Goal: Transaction & Acquisition: Purchase product/service

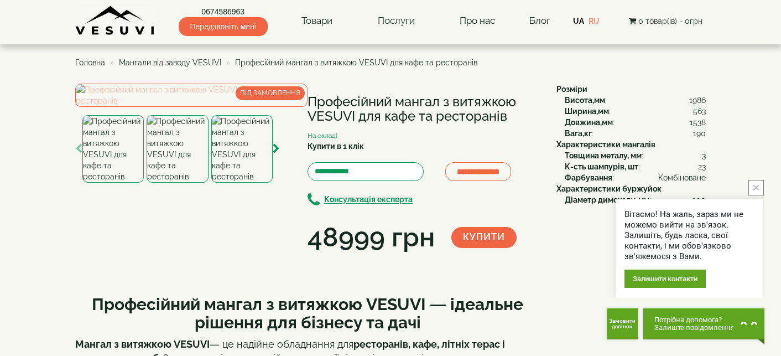
click at [222, 107] on img at bounding box center [191, 95] width 232 height 23
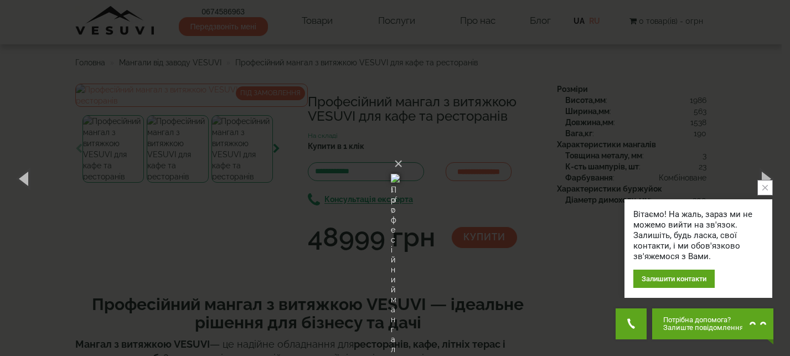
click at [391, 152] on img at bounding box center [395, 178] width 9 height 53
click at [179, 155] on div "× Професійний мангал з витяжкою VESUVI для кафе та ресторанів 5 of 7 Loading..." at bounding box center [395, 178] width 790 height 356
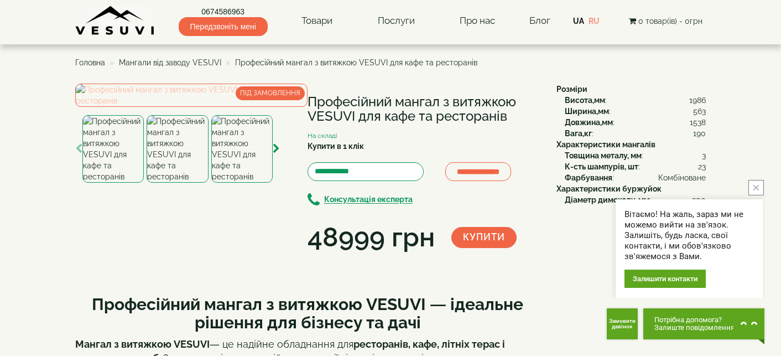
click at [225, 107] on img at bounding box center [191, 95] width 232 height 23
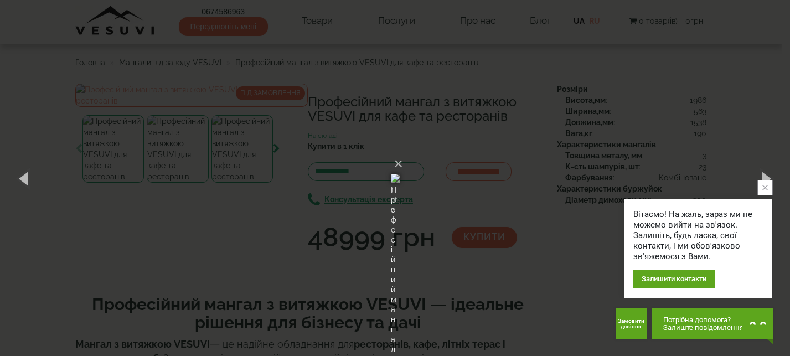
click at [399, 159] on img at bounding box center [395, 178] width 9 height 53
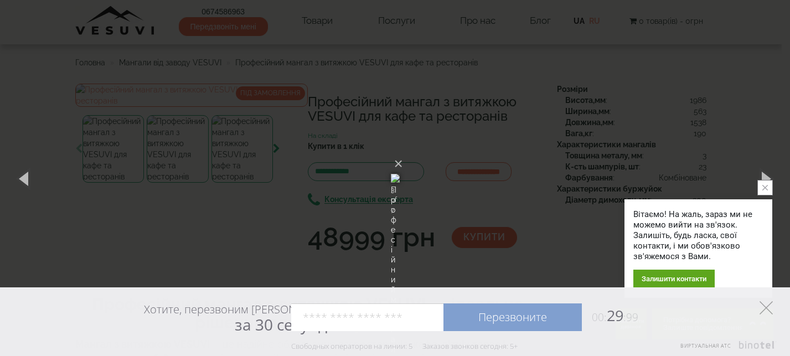
click at [769, 306] on icon at bounding box center [765, 307] width 13 height 13
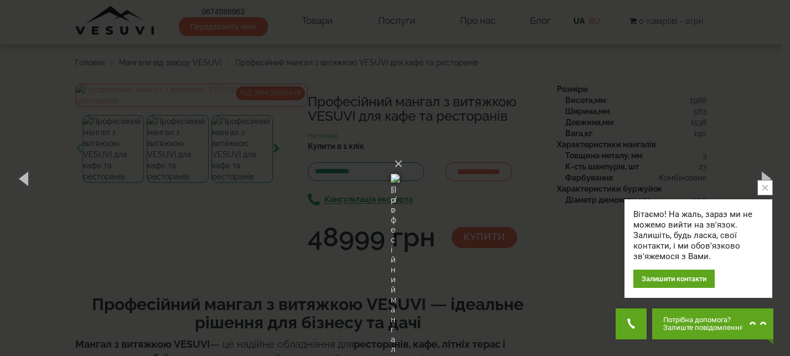
click at [601, 160] on div "× Професійний мангал з витяжкою VESUVI для кафе та ресторанів 3 of 7 Loading..." at bounding box center [395, 178] width 790 height 356
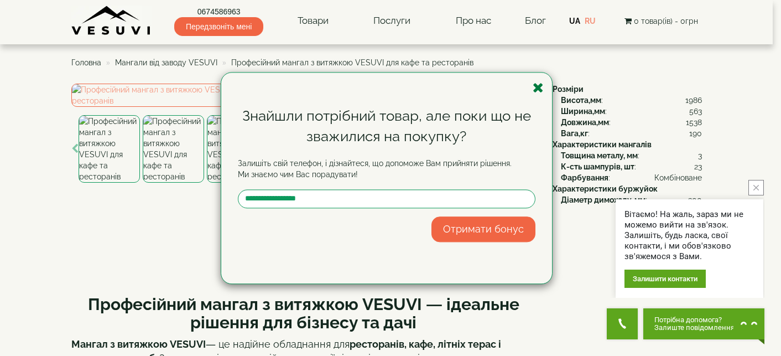
click at [542, 88] on icon "button" at bounding box center [538, 88] width 11 height 14
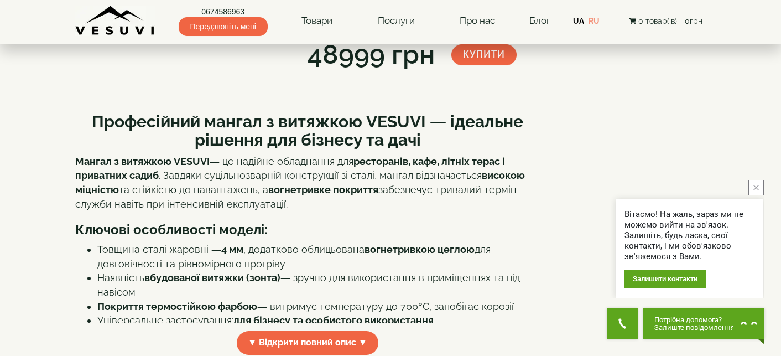
scroll to position [166, 0]
